Goal: Information Seeking & Learning: Check status

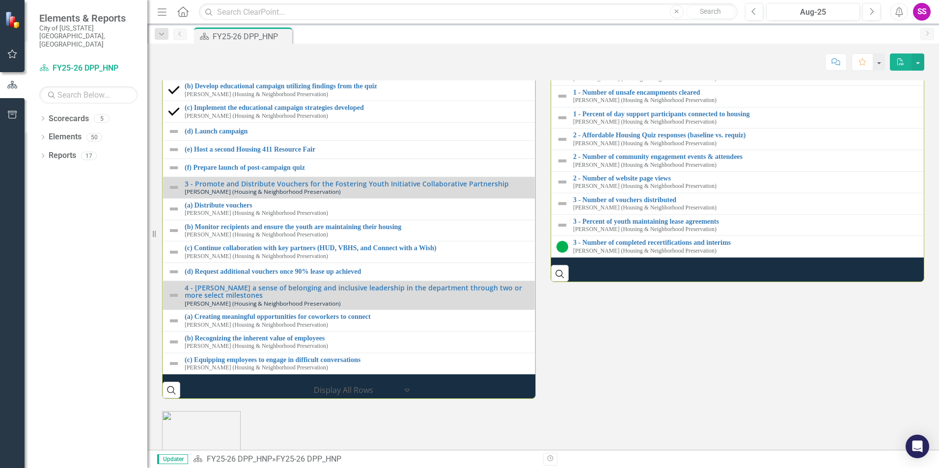
scroll to position [1268, 0]
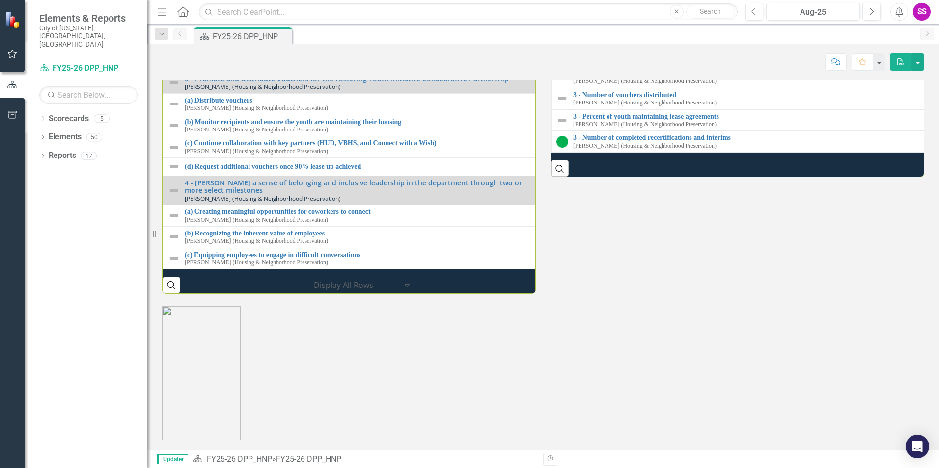
click at [608, 55] on link "2 - Number of community engagement events & attendees" at bounding box center [751, 51] width 357 height 7
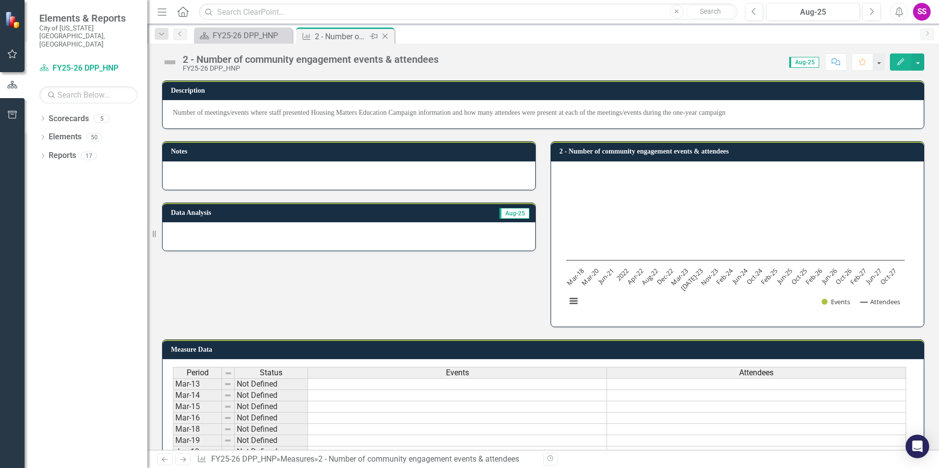
click at [362, 36] on div "2 - Number of community engagement events & attendees" at bounding box center [341, 36] width 53 height 12
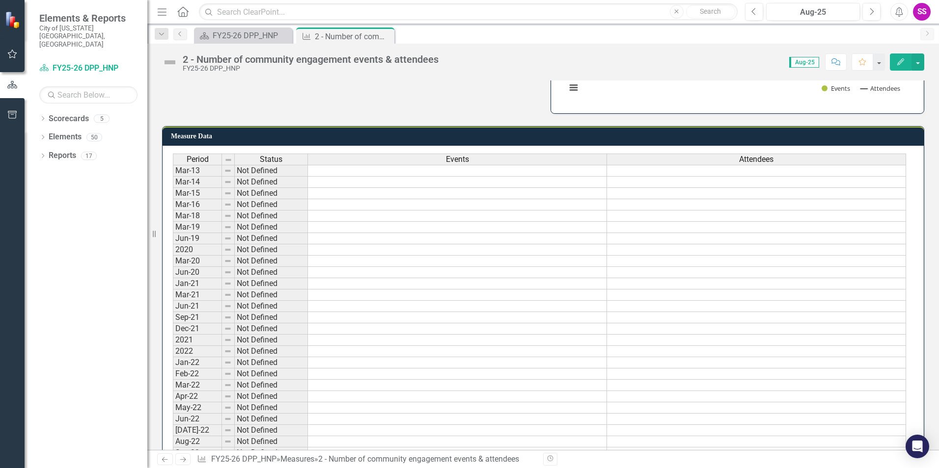
scroll to position [98, 0]
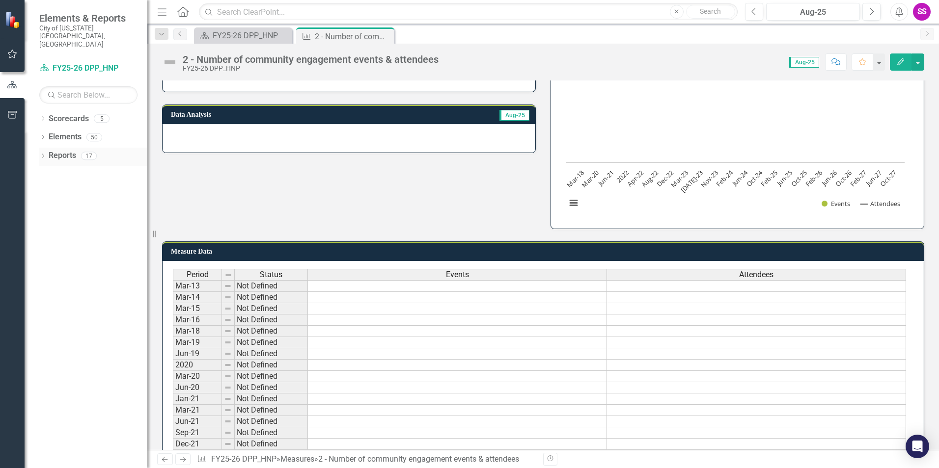
click at [79, 148] on div "Reports 17" at bounding box center [98, 157] width 99 height 19
click at [87, 129] on div "Elements 50" at bounding box center [98, 138] width 99 height 19
click at [43, 116] on icon at bounding box center [43, 118] width 2 height 4
click at [69, 150] on link "Housing & Neighborhood Preservation Home" at bounding box center [93, 155] width 108 height 11
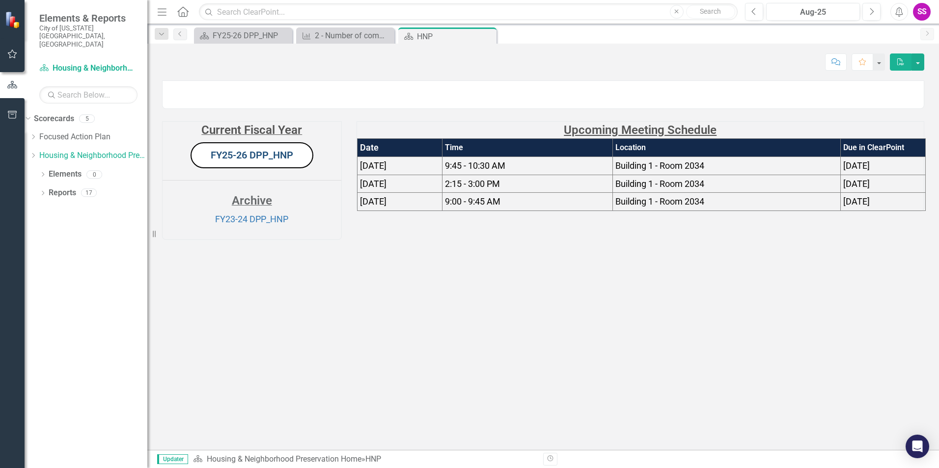
click at [257, 161] on link "FY25-26 DPP_HNP" at bounding box center [252, 155] width 82 height 12
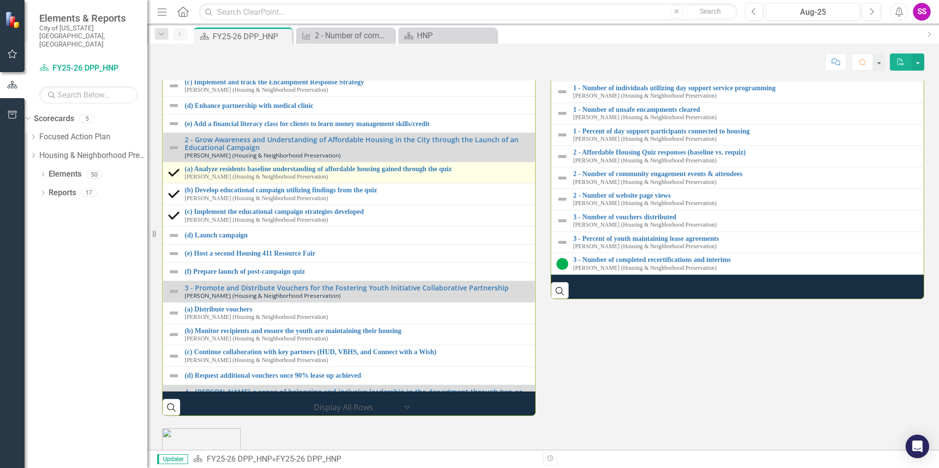
scroll to position [98, 0]
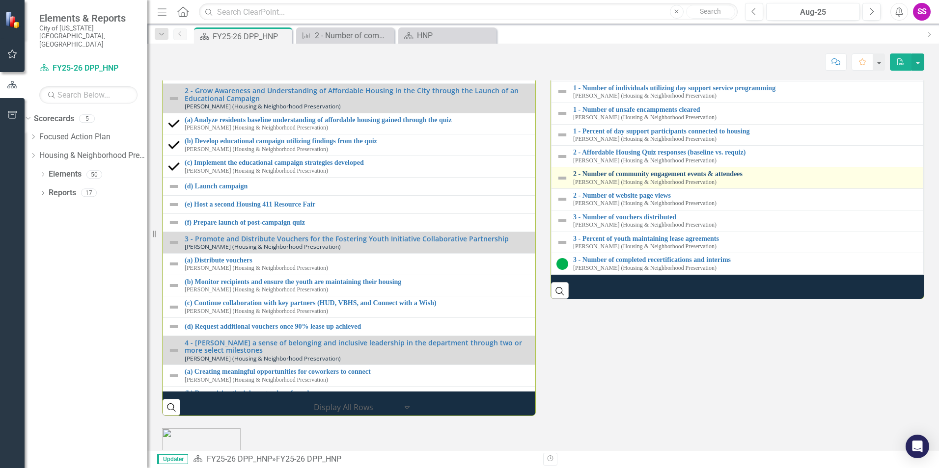
click at [598, 178] on link "2 - Number of community engagement events & attendees" at bounding box center [745, 173] width 345 height 7
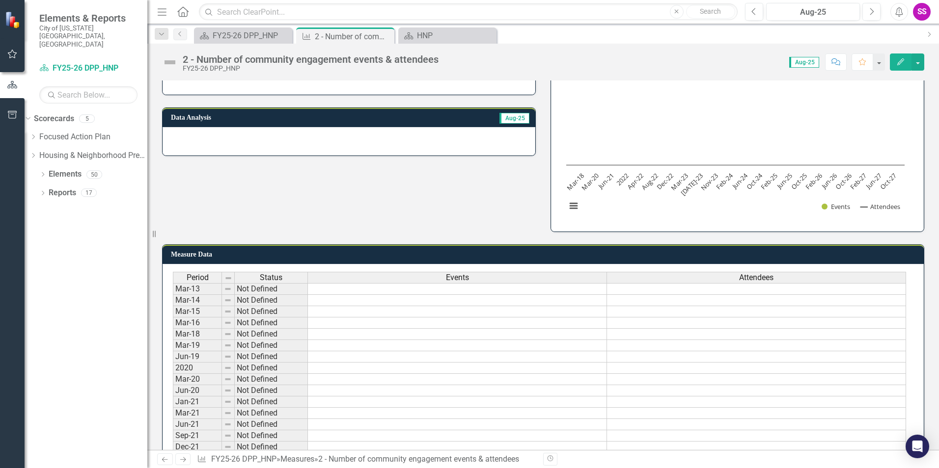
scroll to position [49, 0]
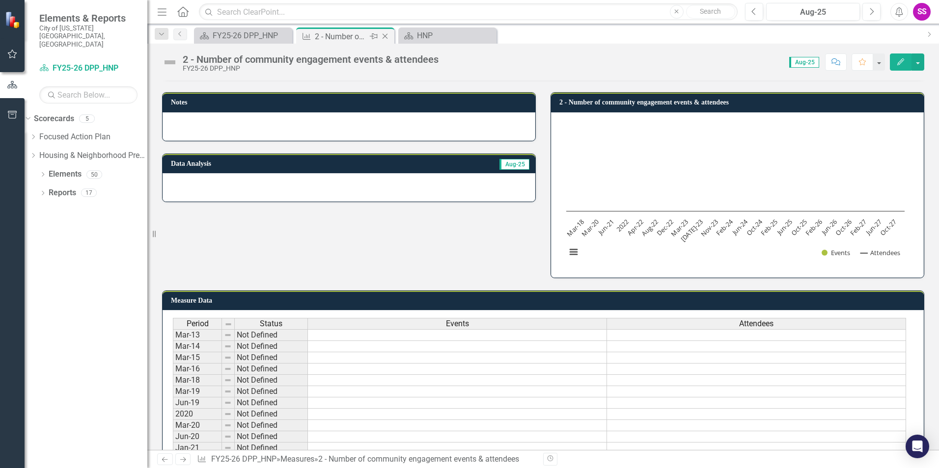
click at [355, 40] on div "2 - Number of community engagement events & attendees" at bounding box center [341, 36] width 53 height 12
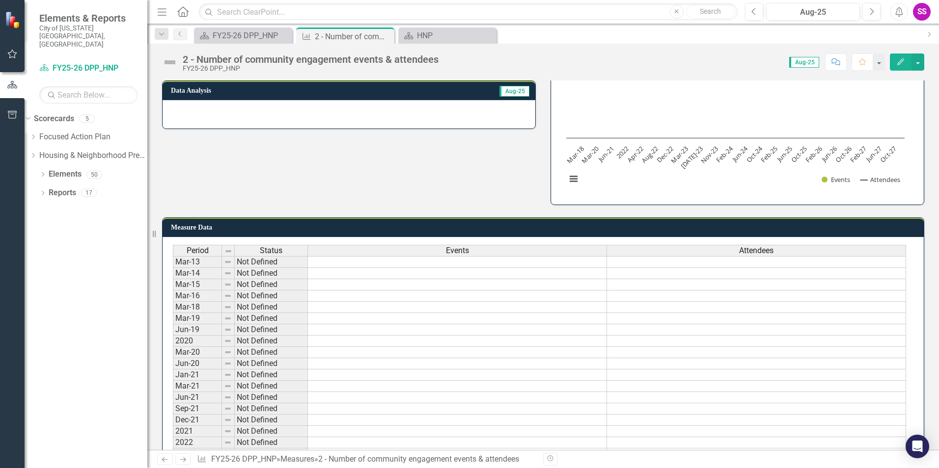
scroll to position [147, 0]
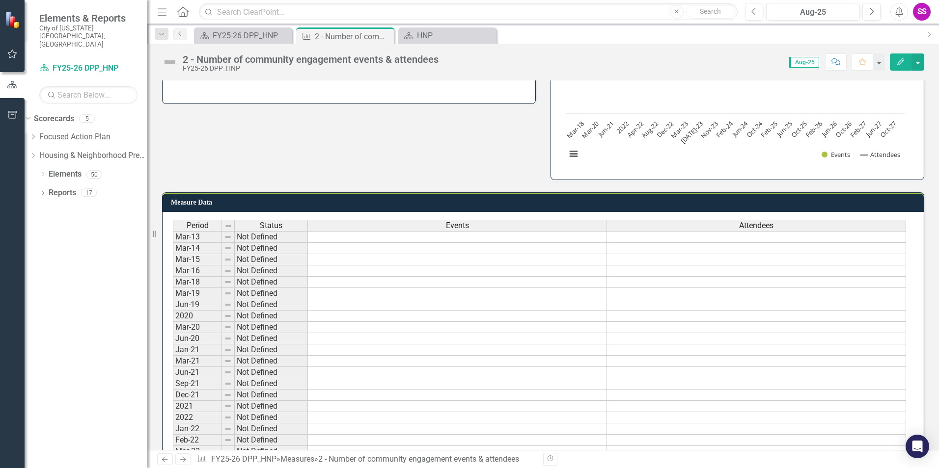
click at [403, 304] on td at bounding box center [457, 304] width 299 height 11
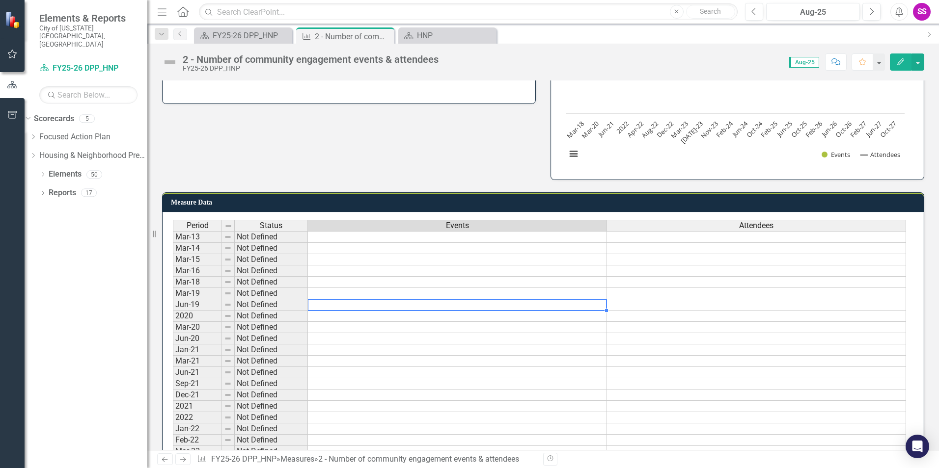
click at [491, 303] on td at bounding box center [457, 304] width 299 height 11
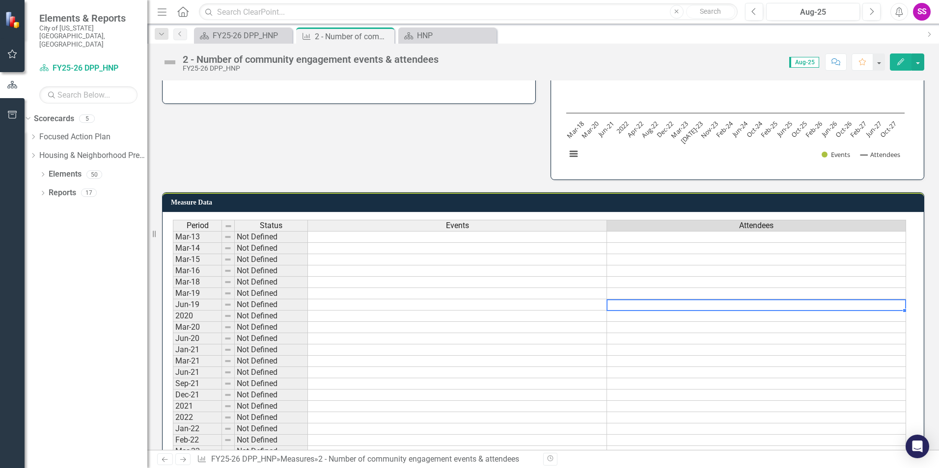
click at [685, 307] on td at bounding box center [756, 304] width 299 height 11
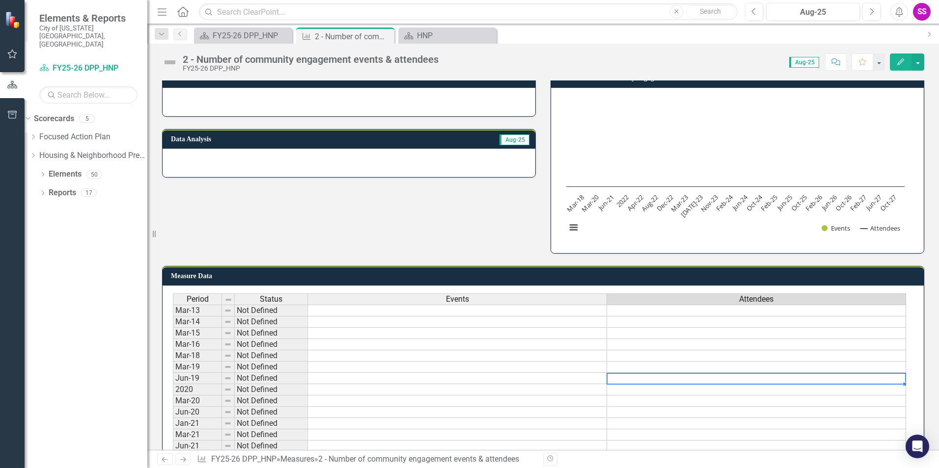
scroll to position [0, 0]
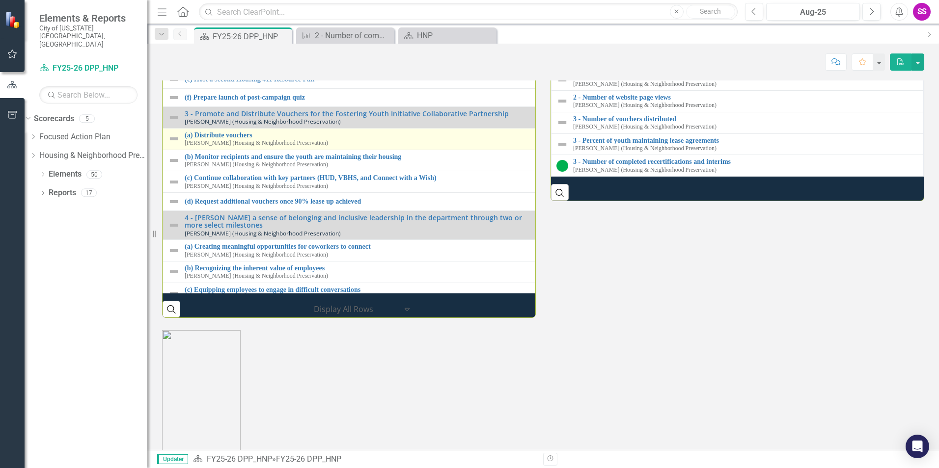
scroll to position [129, 0]
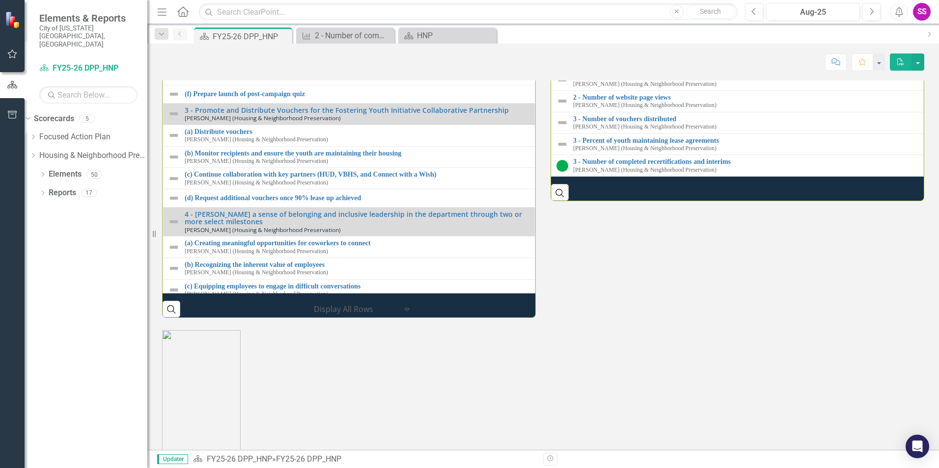
click at [626, 58] on link "2 - Affordable Housing Quiz responses (baseline vs. requiz)" at bounding box center [745, 54] width 345 height 7
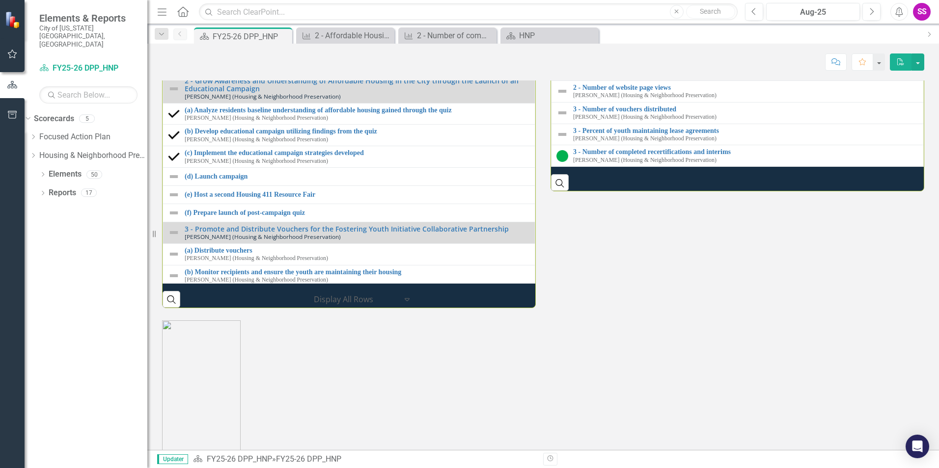
scroll to position [1326, 0]
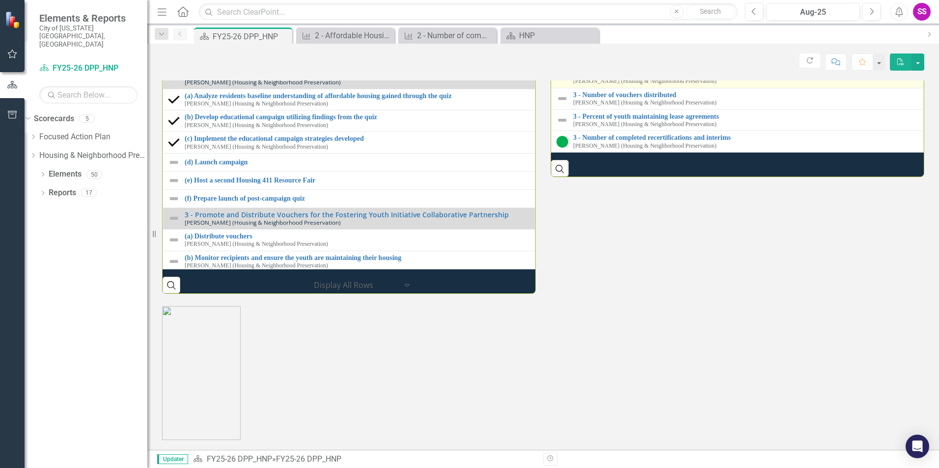
click at [610, 77] on link "2 - Number of website page views" at bounding box center [745, 73] width 345 height 7
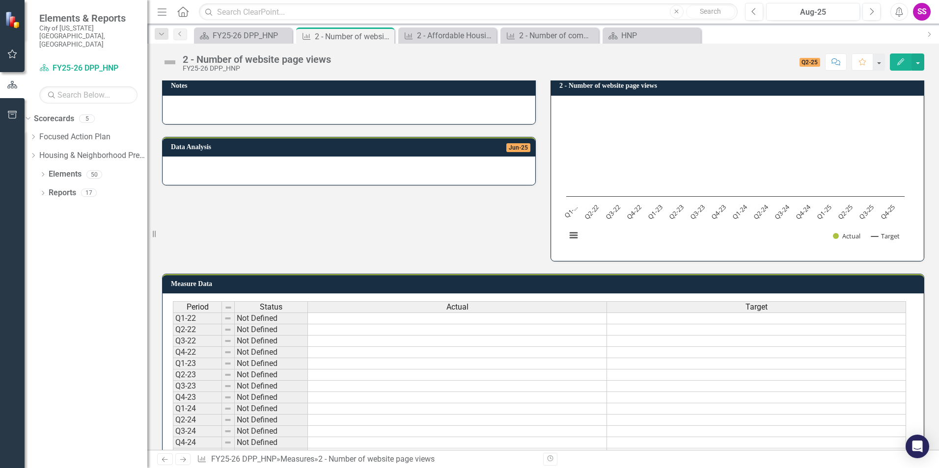
scroll to position [135, 0]
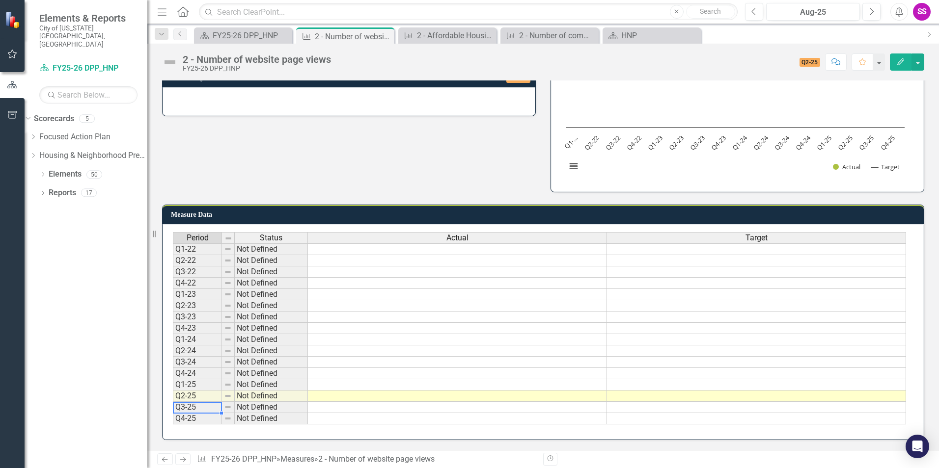
click at [192, 406] on td "Q3-25" at bounding box center [197, 407] width 49 height 11
click at [208, 394] on td "Q2-25" at bounding box center [197, 396] width 49 height 11
click at [191, 407] on td "Q3-25" at bounding box center [197, 407] width 49 height 11
click at [185, 411] on td "Q3-25" at bounding box center [197, 407] width 49 height 11
click at [245, 408] on td "Not Defined" at bounding box center [271, 407] width 73 height 11
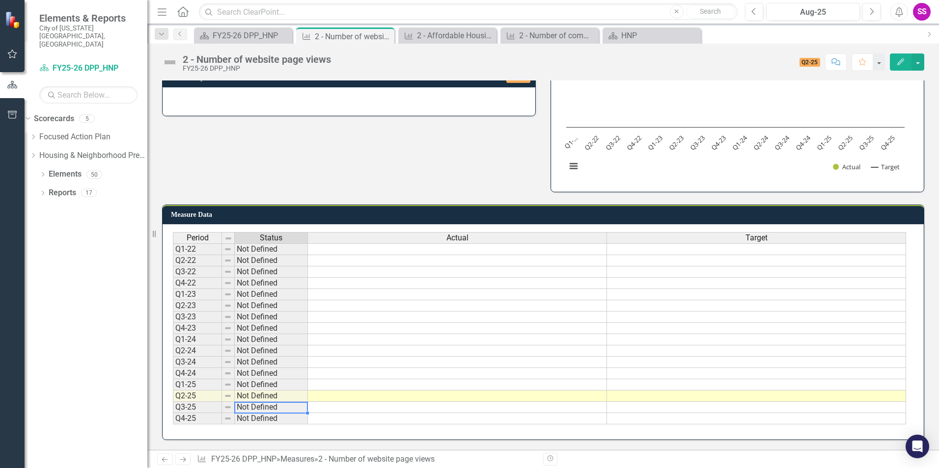
click at [261, 397] on td "Not Defined" at bounding box center [271, 396] width 73 height 11
click at [183, 399] on td "Q2-25" at bounding box center [197, 396] width 49 height 11
click at [350, 409] on td at bounding box center [457, 407] width 299 height 11
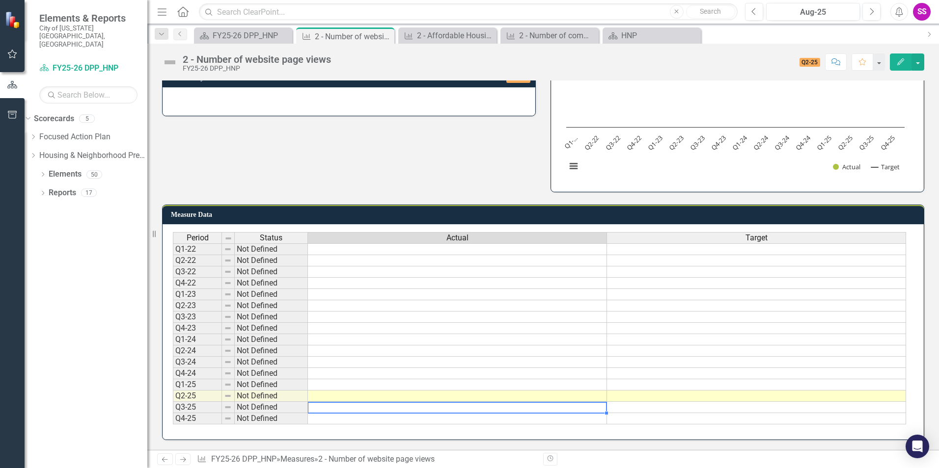
click at [351, 404] on td at bounding box center [457, 407] width 299 height 11
click at [364, 394] on td at bounding box center [457, 396] width 299 height 11
click at [354, 410] on td at bounding box center [457, 407] width 299 height 11
click at [342, 417] on td at bounding box center [457, 418] width 299 height 11
click at [360, 404] on td at bounding box center [457, 407] width 299 height 11
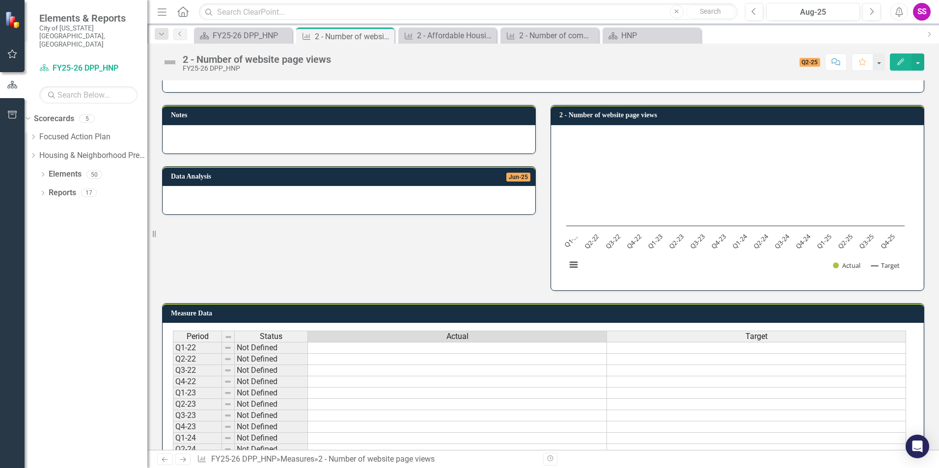
scroll to position [0, 0]
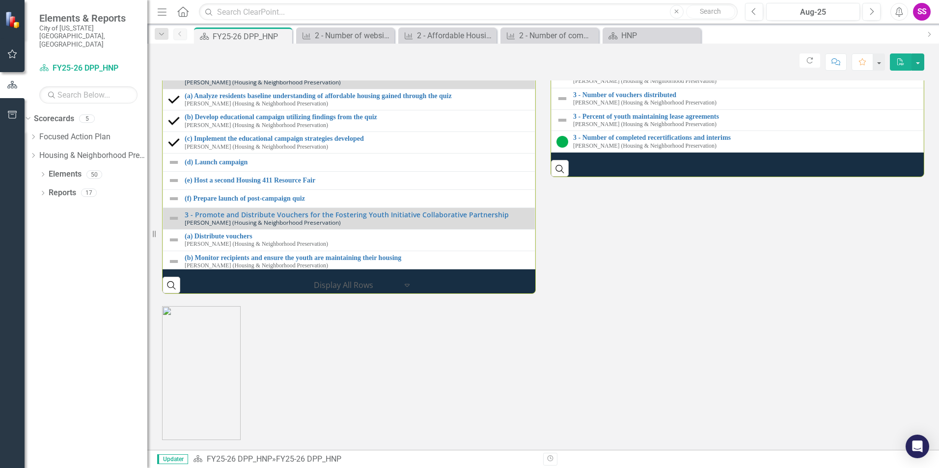
scroll to position [1280, 0]
click at [630, 55] on link "2 - Number of community engagement events & attendees" at bounding box center [745, 51] width 345 height 7
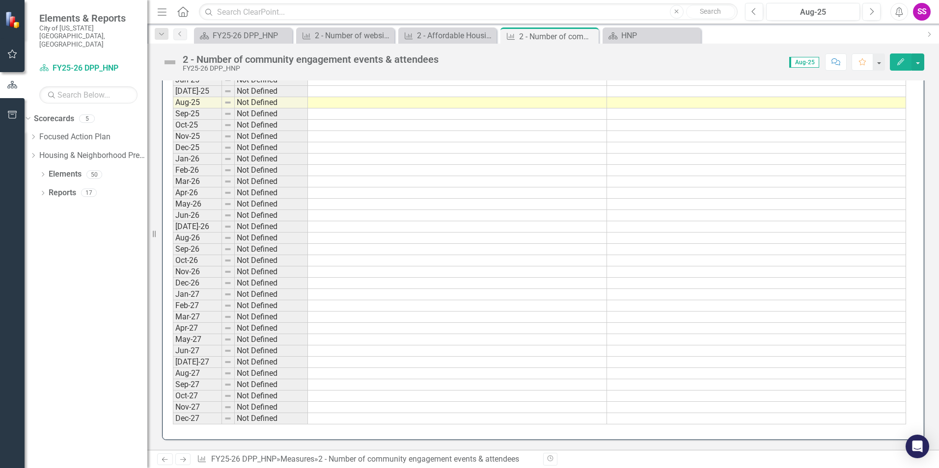
scroll to position [786, 0]
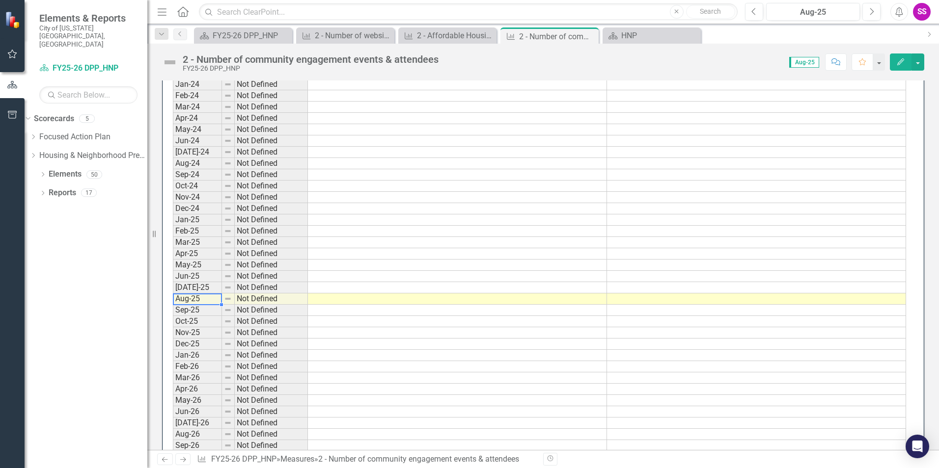
click at [201, 297] on td "Aug-25" at bounding box center [197, 299] width 49 height 11
click at [254, 297] on td "Not Defined" at bounding box center [271, 299] width 73 height 11
click at [258, 290] on td "Not Defined" at bounding box center [271, 287] width 73 height 11
click at [248, 302] on td "Not Defined" at bounding box center [271, 299] width 73 height 11
click at [308, 298] on div "Period Status Mar-13 Not Defined Mar-14 Not Defined Mar-15 Not Defined Mar-16 N…" at bounding box center [241, 102] width 136 height 1040
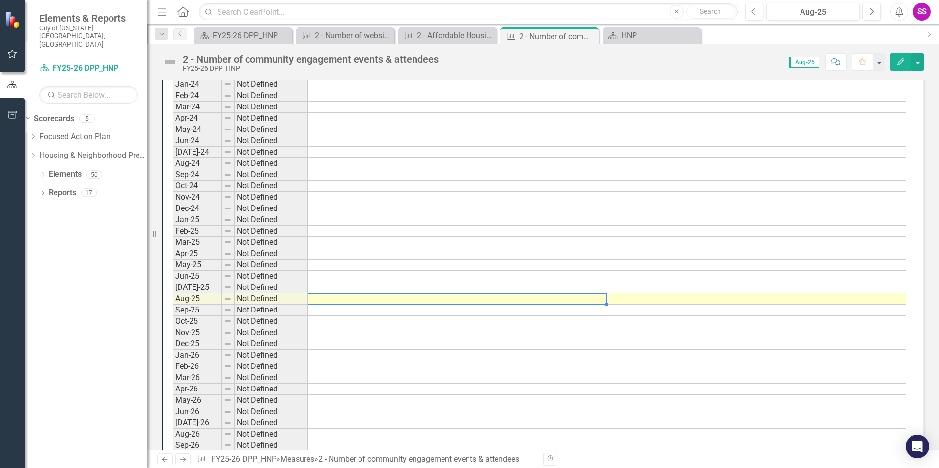
click at [337, 298] on td at bounding box center [457, 299] width 299 height 11
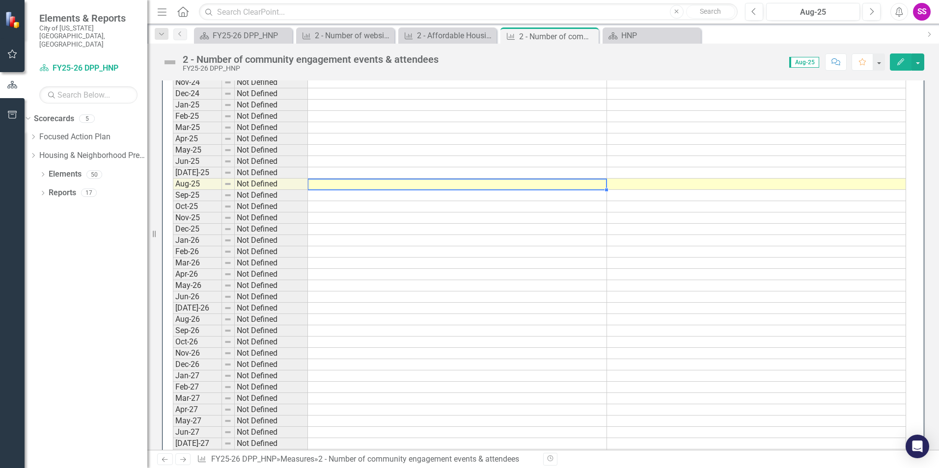
scroll to position [884, 0]
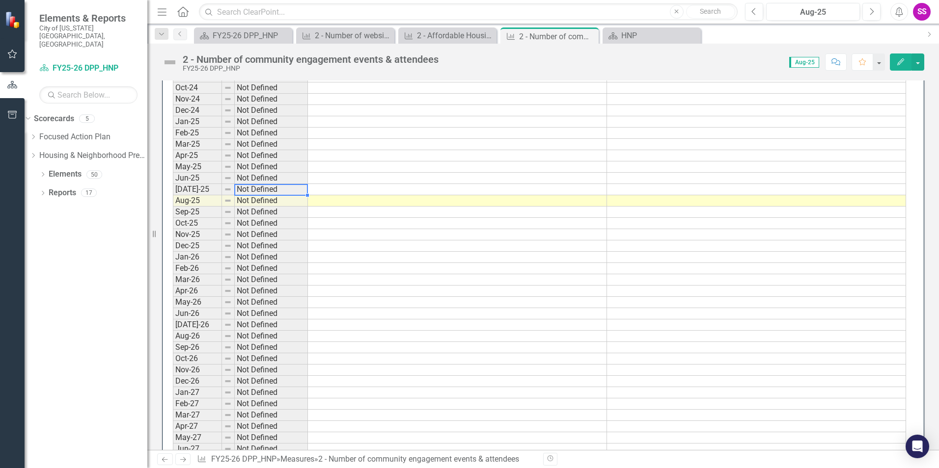
click at [264, 192] on td "Not Defined" at bounding box center [271, 189] width 73 height 11
click at [254, 204] on td "Not Defined" at bounding box center [271, 200] width 73 height 11
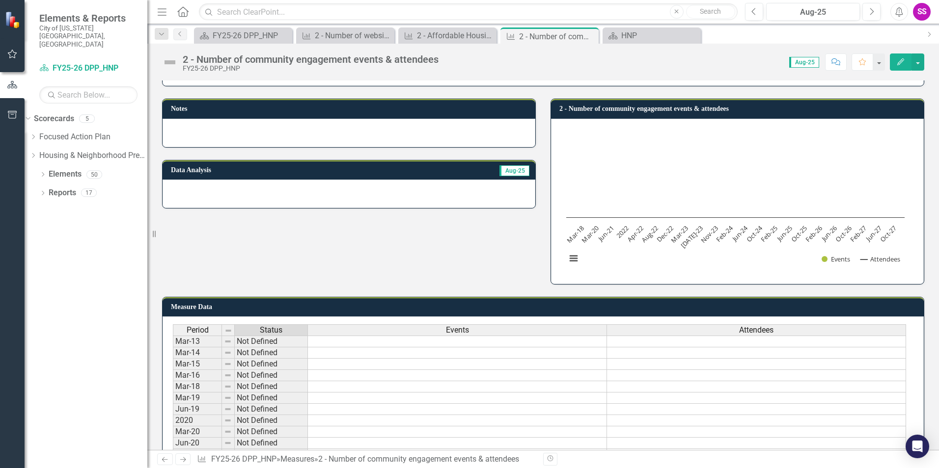
scroll to position [0, 0]
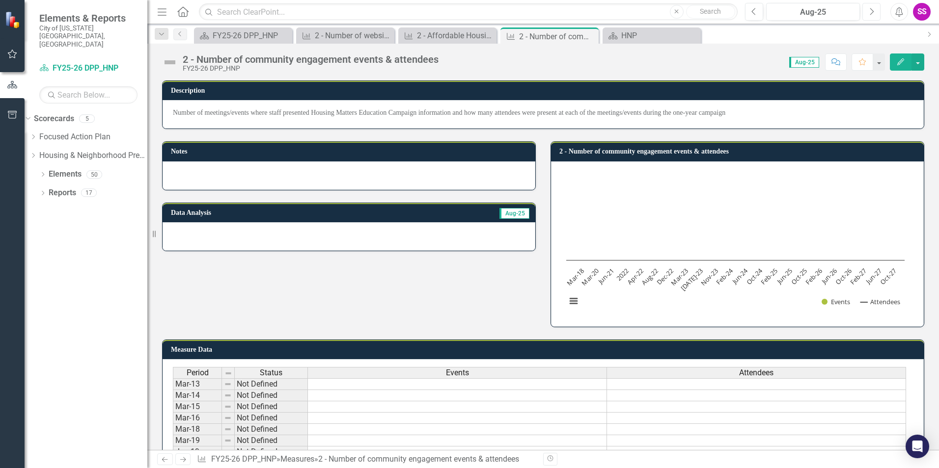
click at [864, 15] on button "Next" at bounding box center [871, 12] width 18 height 18
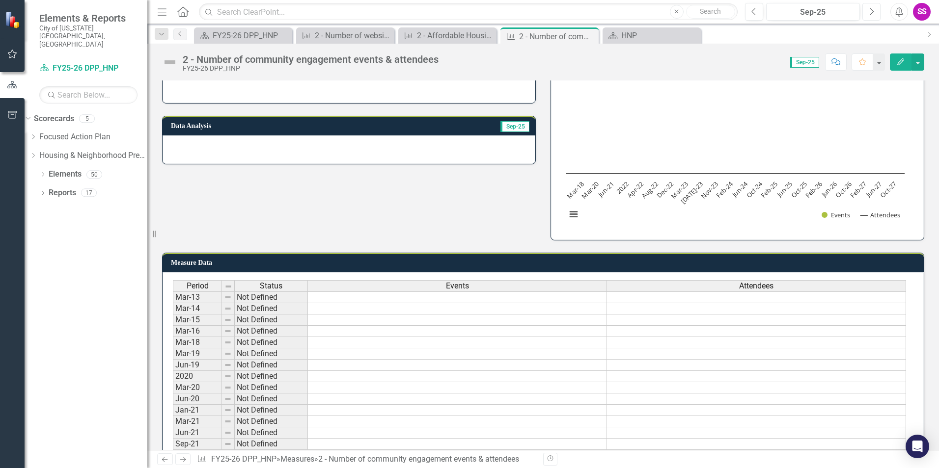
scroll to position [196, 0]
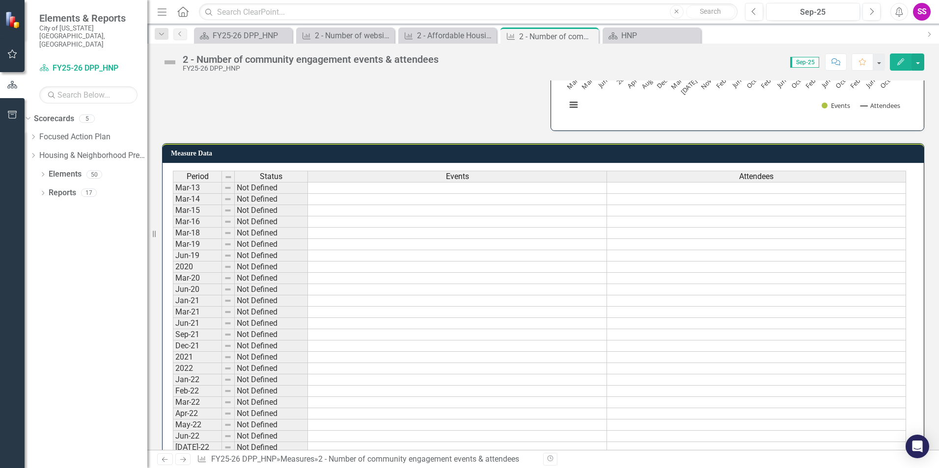
click at [519, 179] on div "Events" at bounding box center [457, 176] width 298 height 11
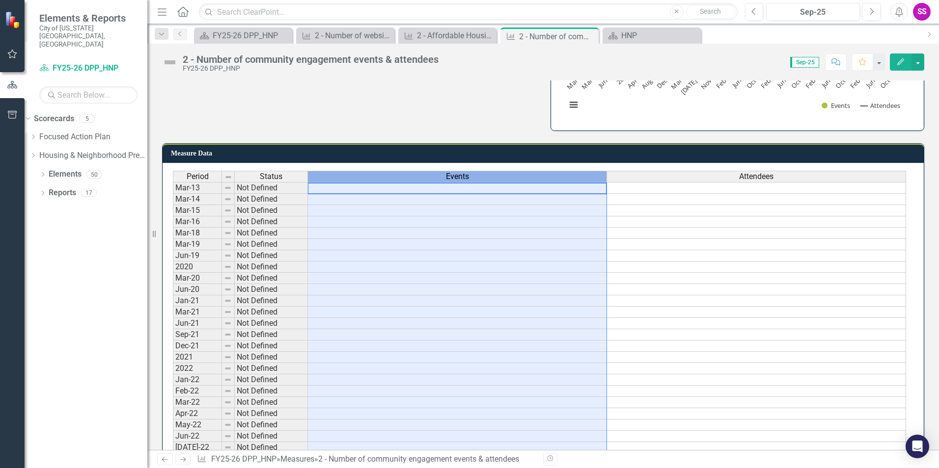
click at [584, 181] on div "Events" at bounding box center [457, 176] width 298 height 11
click at [665, 174] on div "Attendees" at bounding box center [756, 176] width 298 height 11
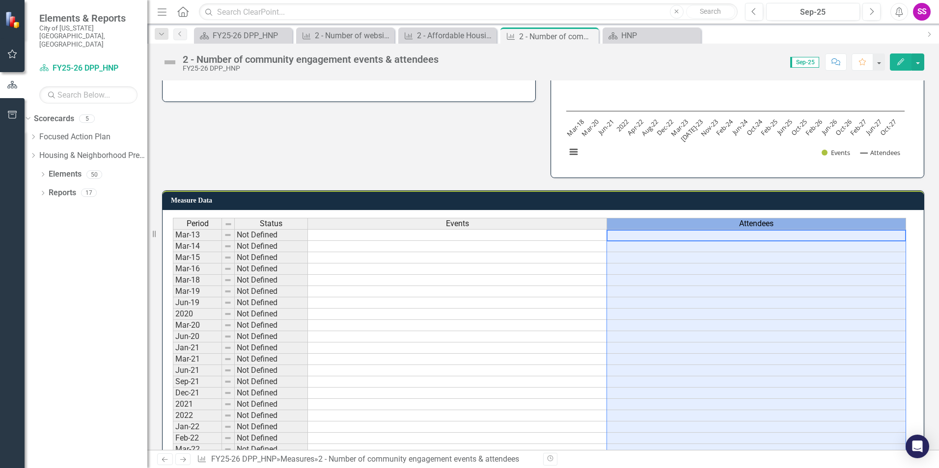
scroll to position [98, 0]
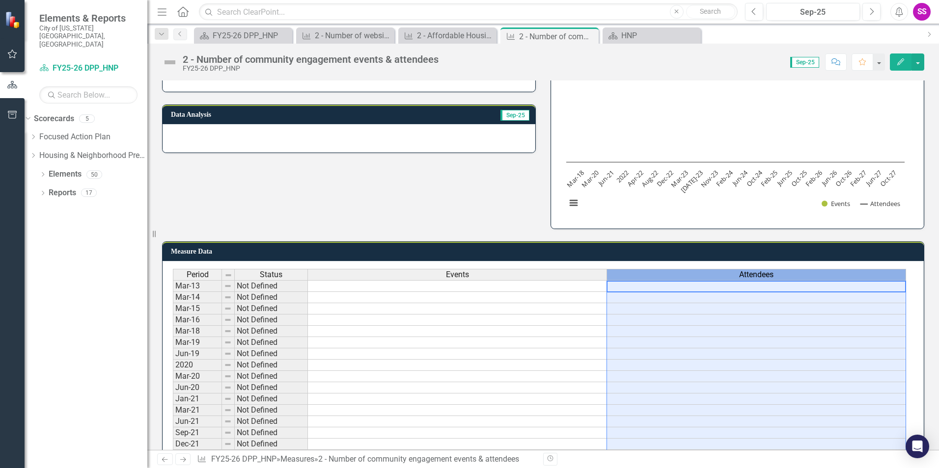
click at [660, 279] on div "Attendees" at bounding box center [756, 275] width 298 height 11
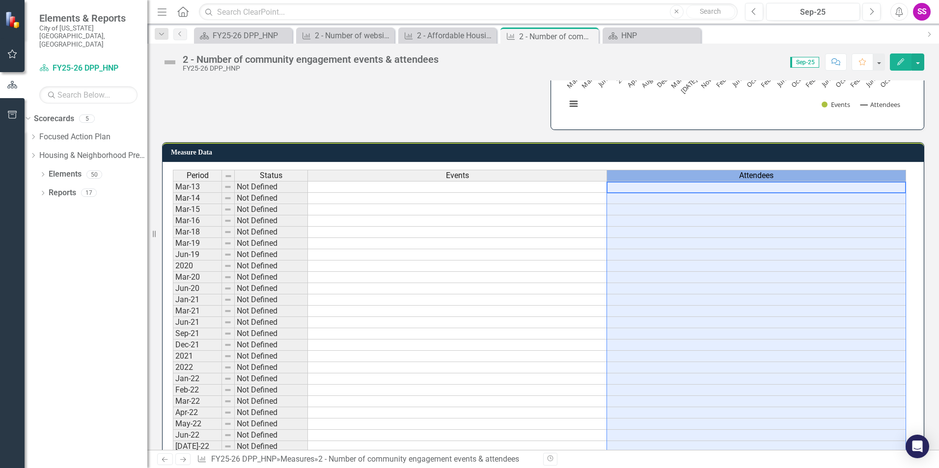
scroll to position [196, 0]
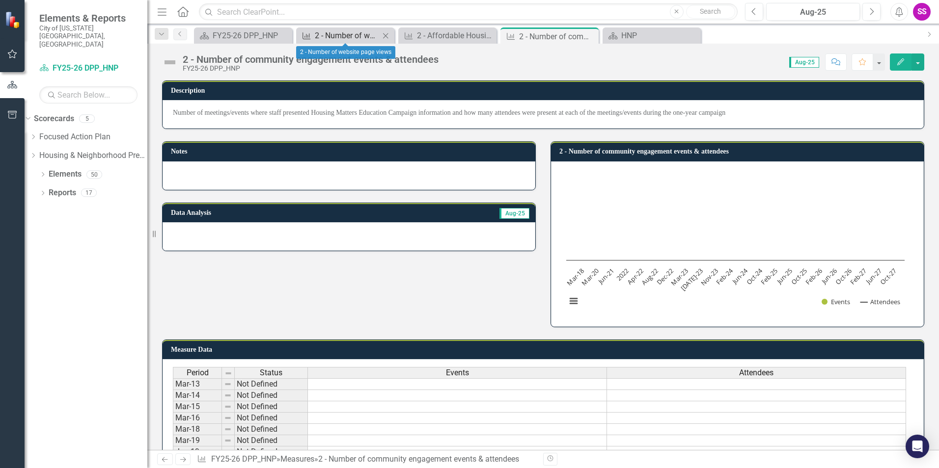
click at [339, 33] on div "2 - Number of website page views" at bounding box center [347, 35] width 65 height 12
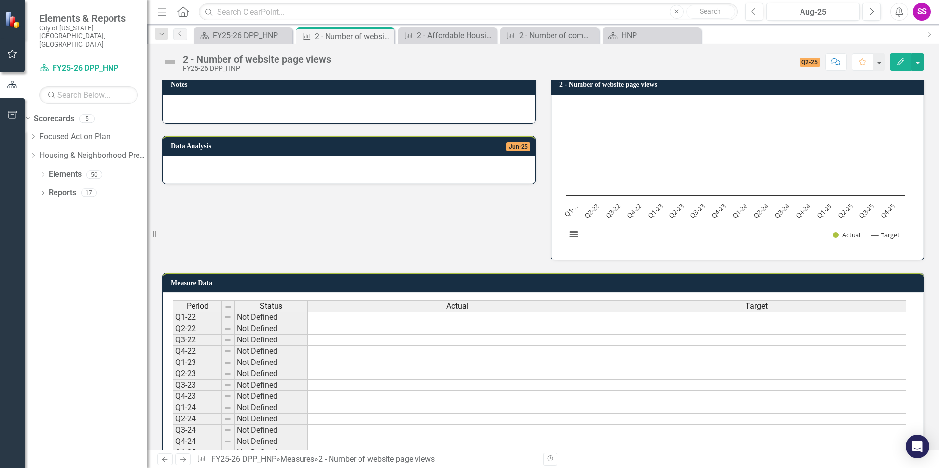
scroll to position [135, 0]
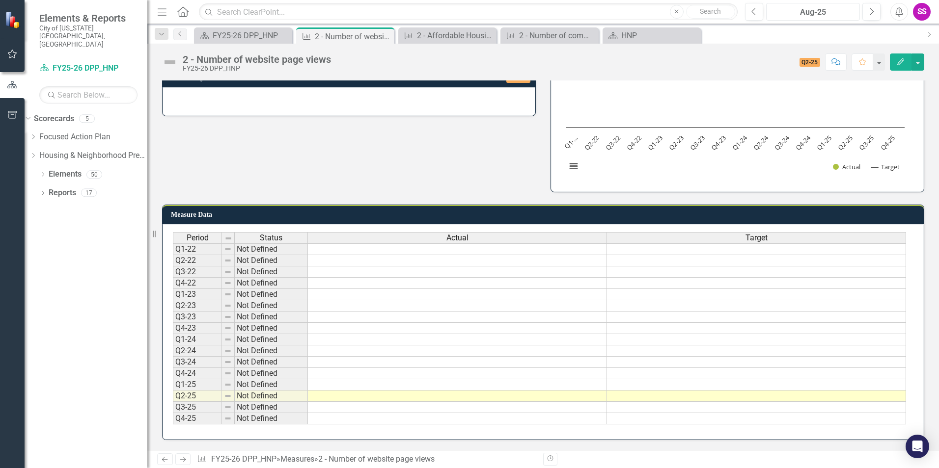
click at [809, 14] on div "Aug-25" at bounding box center [812, 12] width 87 height 12
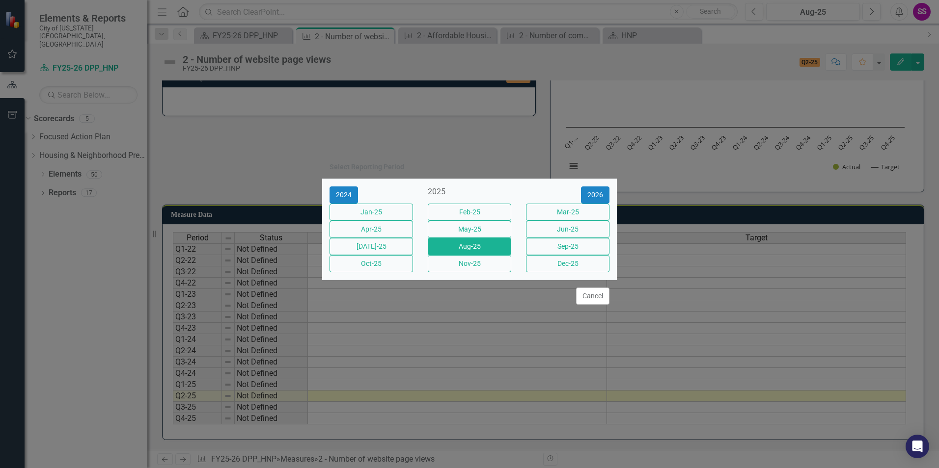
click at [868, 6] on div "Select Reporting Period 2024 2025 [DATE]-25 Feb-25 Mar-25 Apr-25 May-25 Jun-25 …" at bounding box center [469, 234] width 939 height 468
drag, startPoint x: 592, startPoint y: 311, endPoint x: 714, endPoint y: 146, distance: 204.9
click at [592, 305] on button "Cancel" at bounding box center [592, 296] width 33 height 17
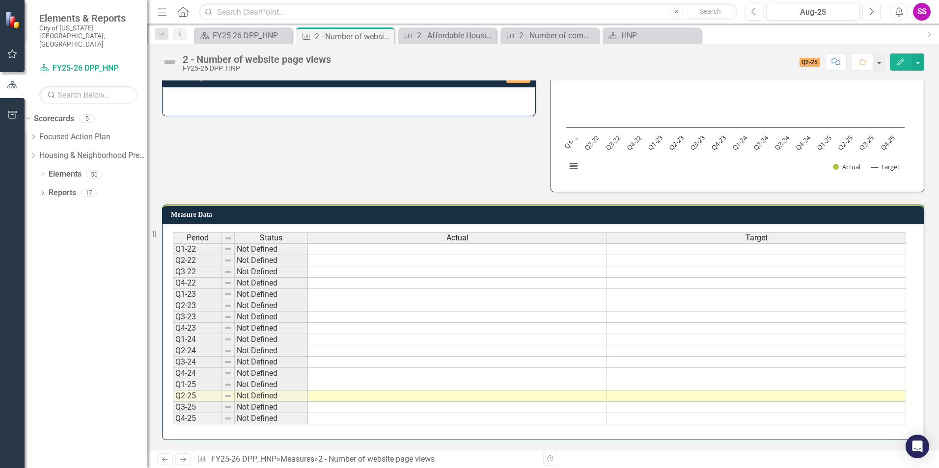
click at [870, 12] on icon "Next" at bounding box center [870, 11] width 5 height 9
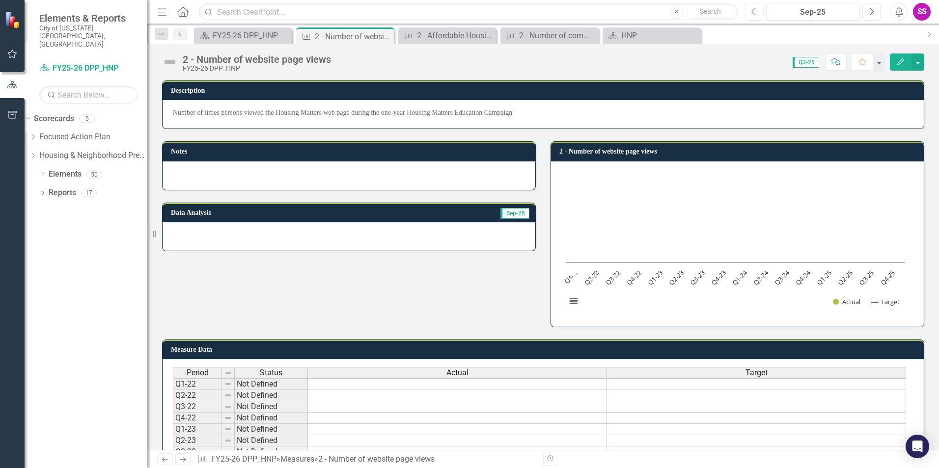
scroll to position [135, 0]
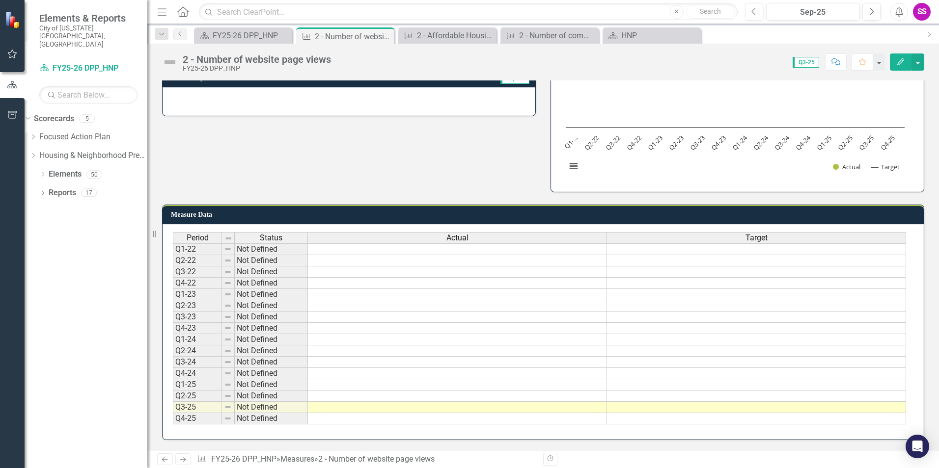
click at [192, 407] on td "Q3-25" at bounding box center [197, 407] width 49 height 11
click at [173, 402] on div "Period Status Q1-22 Not Defined Q2-22 Not Defined Q3-22 Not Defined Q4-22 Not D…" at bounding box center [173, 328] width 0 height 192
click at [194, 411] on td "Q3-25" at bounding box center [197, 407] width 49 height 11
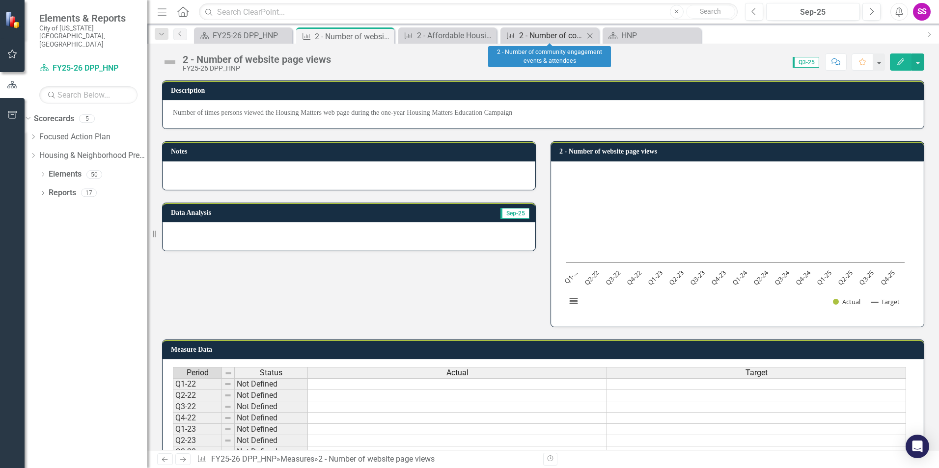
click at [527, 35] on div "2 - Number of community engagement events & attendees" at bounding box center [551, 35] width 65 height 12
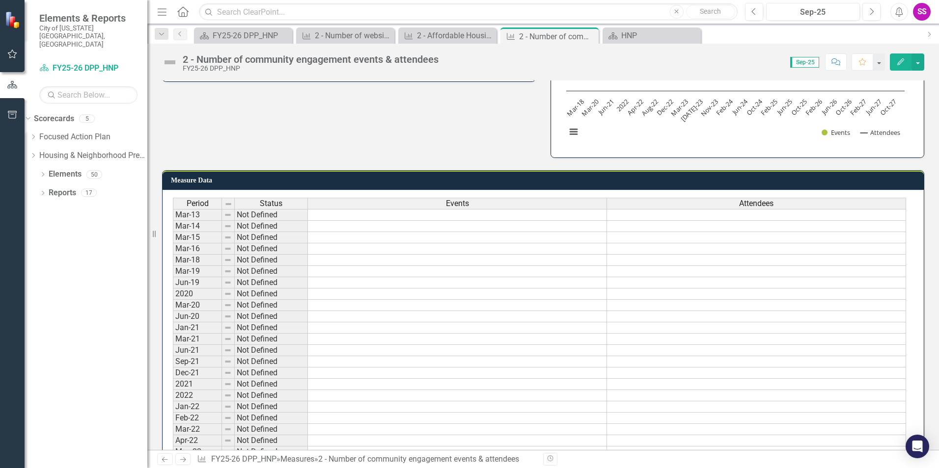
scroll to position [147, 0]
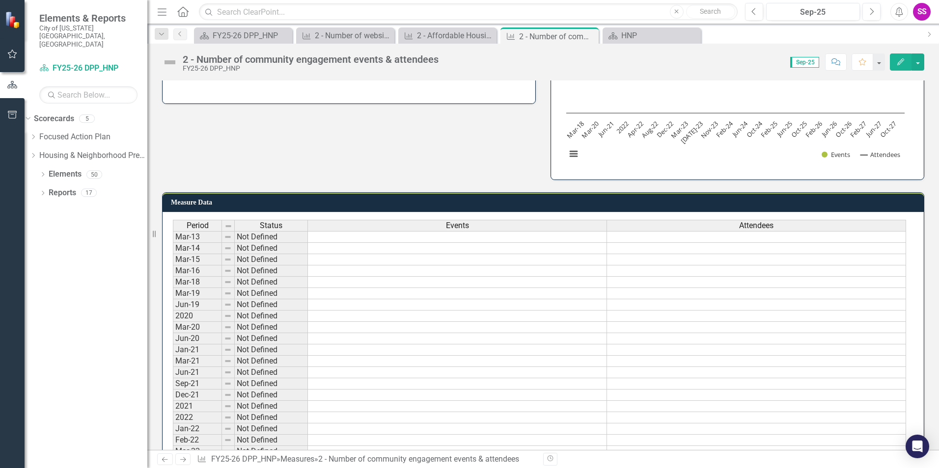
click at [407, 287] on td at bounding box center [457, 282] width 299 height 11
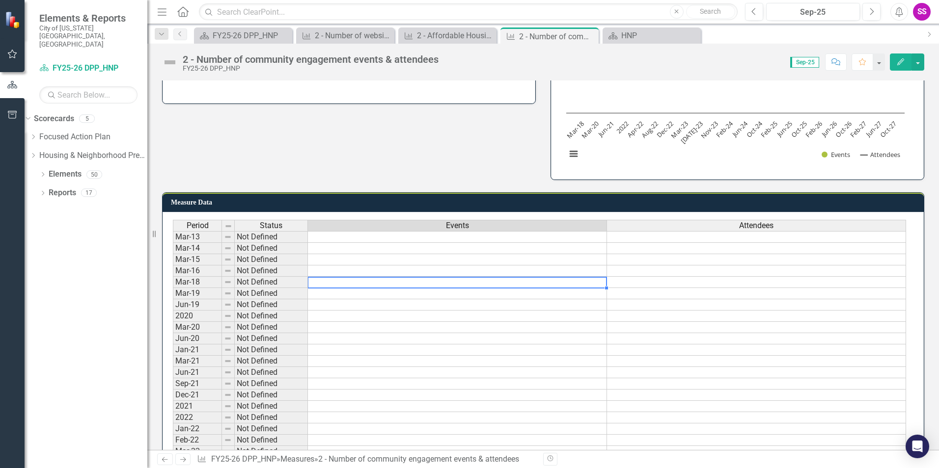
click at [600, 282] on td at bounding box center [457, 282] width 299 height 11
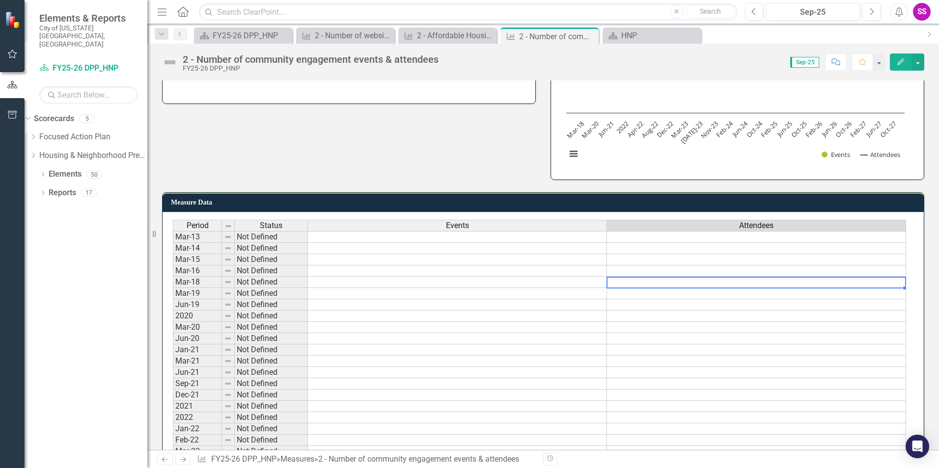
click at [617, 281] on td at bounding box center [756, 282] width 299 height 11
click at [652, 223] on div "Attendees" at bounding box center [756, 225] width 298 height 11
click at [652, 267] on td at bounding box center [756, 271] width 299 height 11
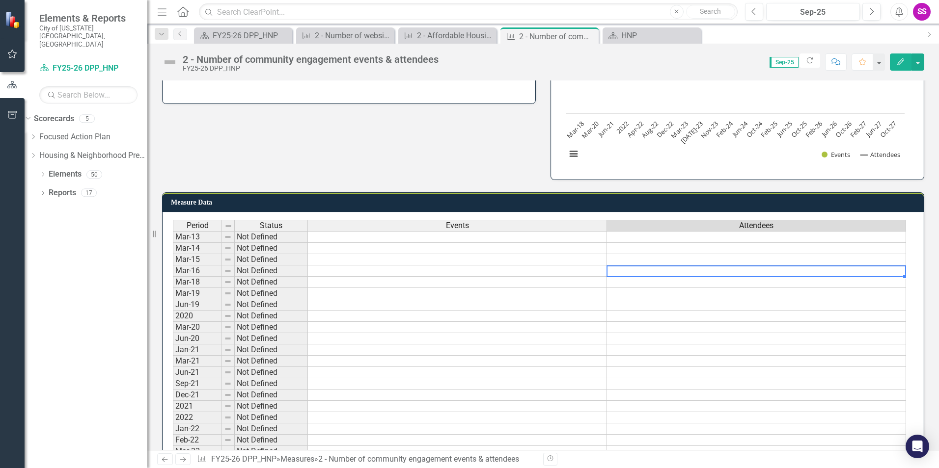
scroll to position [0, 0]
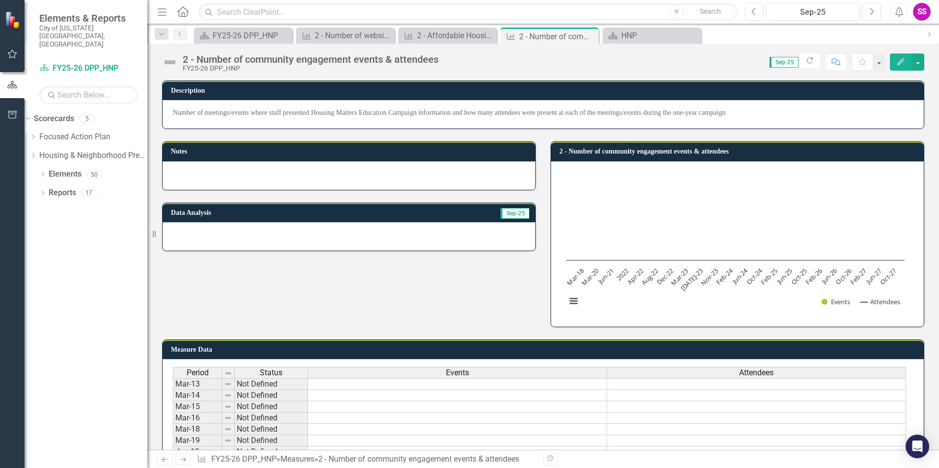
click at [382, 113] on p "Number of meetings/events where staff presented Housing Matters Education Campa…" at bounding box center [543, 113] width 740 height 10
click at [440, 33] on div "2 - Affordable Housing Quiz responses (baseline vs. requiz)" at bounding box center [449, 35] width 65 height 12
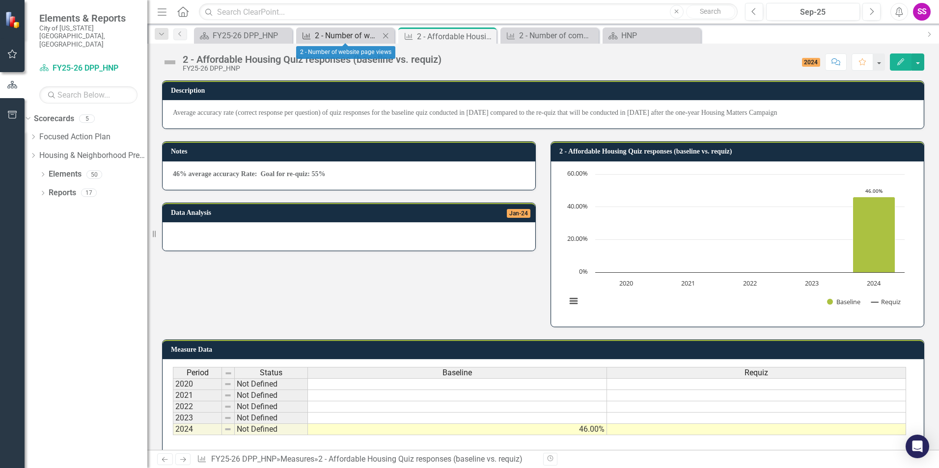
click at [339, 30] on div "2 - Number of website page views" at bounding box center [347, 35] width 65 height 12
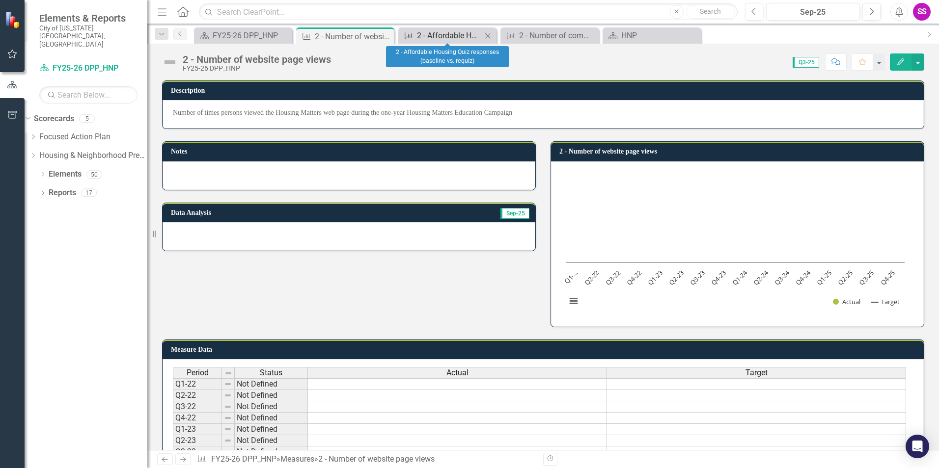
click at [432, 33] on div "2 - Affordable Housing Quiz responses (baseline vs. requiz)" at bounding box center [449, 35] width 65 height 12
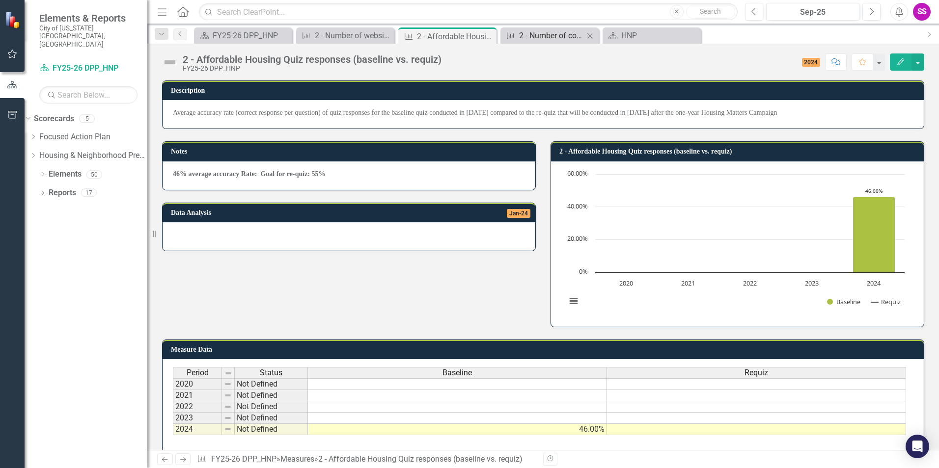
click at [552, 34] on div "2 - Number of community engagement events & attendees" at bounding box center [551, 35] width 65 height 12
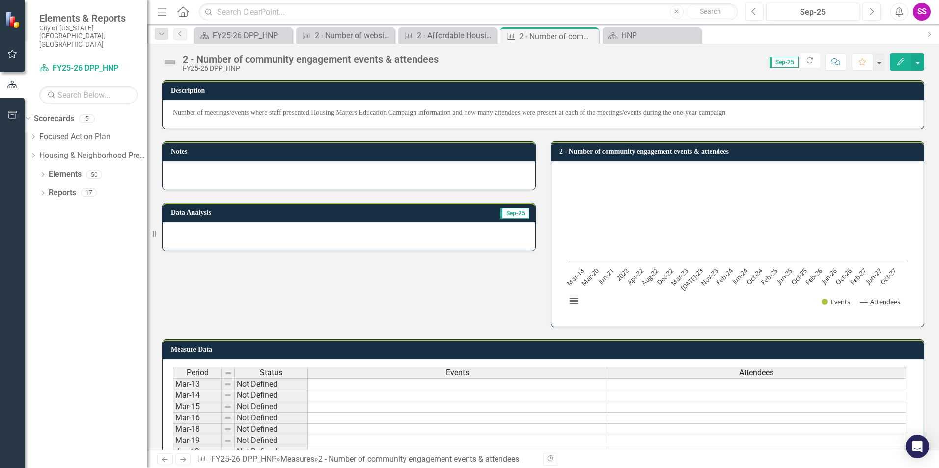
click at [351, 301] on div "Notes Data Analysis Sep-25 2 - Number of community engagement events & attendee…" at bounding box center [543, 228] width 777 height 198
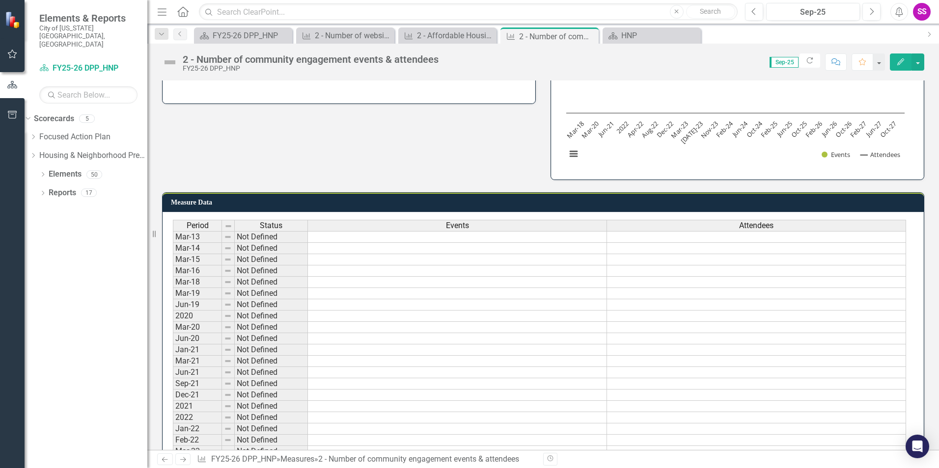
scroll to position [147, 0]
